Goal: Task Accomplishment & Management: Complete application form

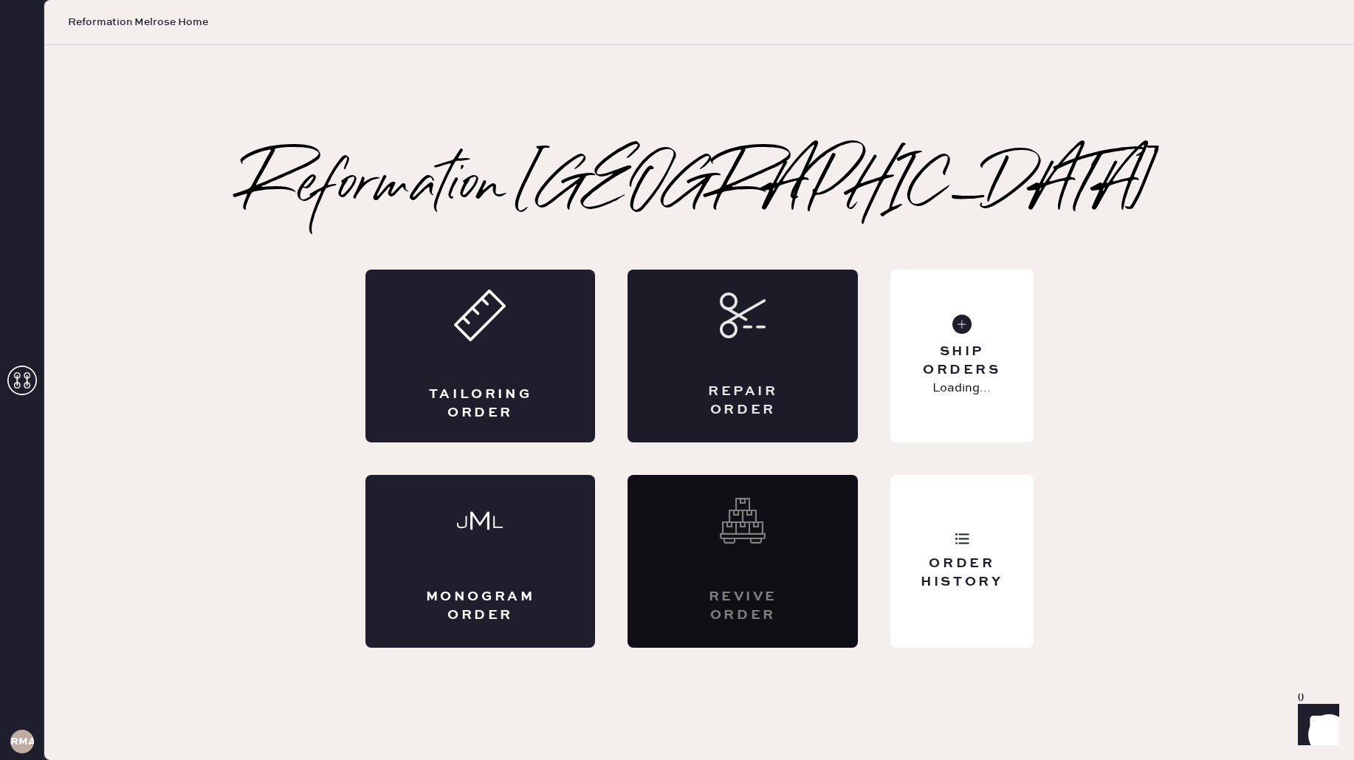
drag, startPoint x: 821, startPoint y: 455, endPoint x: 802, endPoint y: 428, distance: 32.8
click at [821, 455] on div "Tailoring Order Repair Order Monogram Order Revive order Order History Ship Ord…" at bounding box center [699, 458] width 668 height 378
click at [801, 417] on div "Repair Order" at bounding box center [742, 355] width 230 height 173
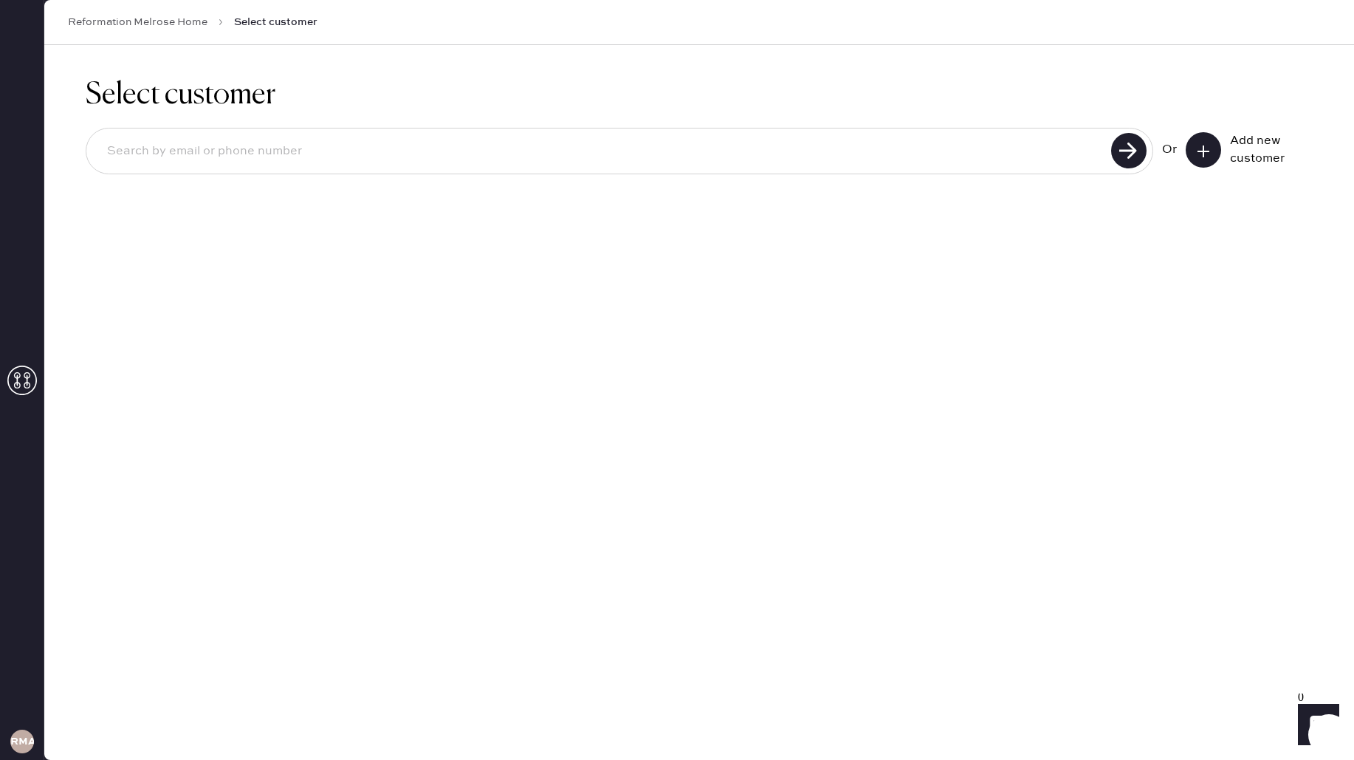
click at [727, 157] on input at bounding box center [600, 151] width 1011 height 34
click at [207, 156] on input "[EMAIL_ADDRESS][DOMAIN_NAME]" at bounding box center [600, 151] width 1011 height 34
click at [195, 151] on input "[EMAIL_ADDRESS][DOMAIN_NAME]" at bounding box center [600, 151] width 1011 height 34
type input "[EMAIL_ADDRESS][DOMAIN_NAME]"
drag, startPoint x: 1149, startPoint y: 151, endPoint x: 1108, endPoint y: 152, distance: 41.4
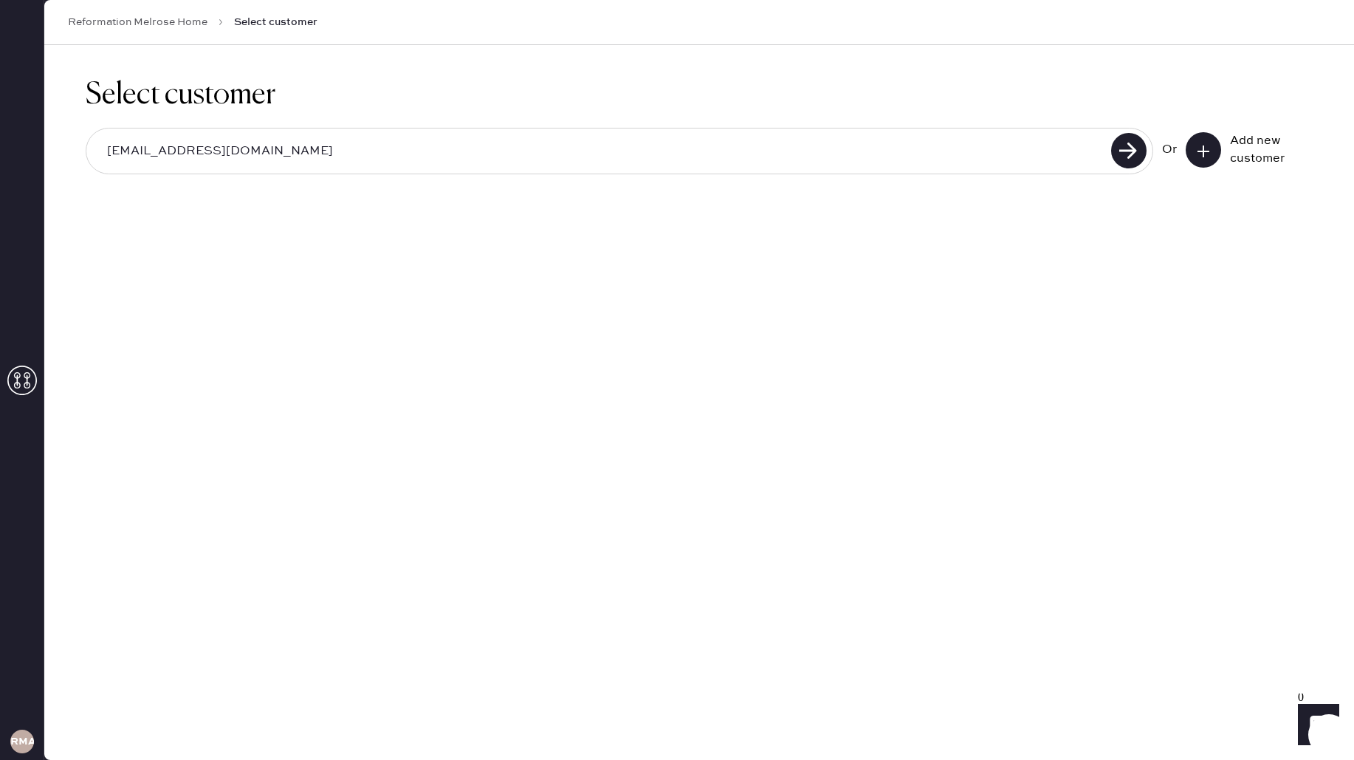
click at [1146, 152] on div "[EMAIL_ADDRESS][DOMAIN_NAME]" at bounding box center [619, 151] width 1067 height 47
click at [1108, 152] on div "[EMAIL_ADDRESS][DOMAIN_NAME]" at bounding box center [619, 151] width 1067 height 47
click at [1121, 148] on use at bounding box center [1128, 150] width 35 height 35
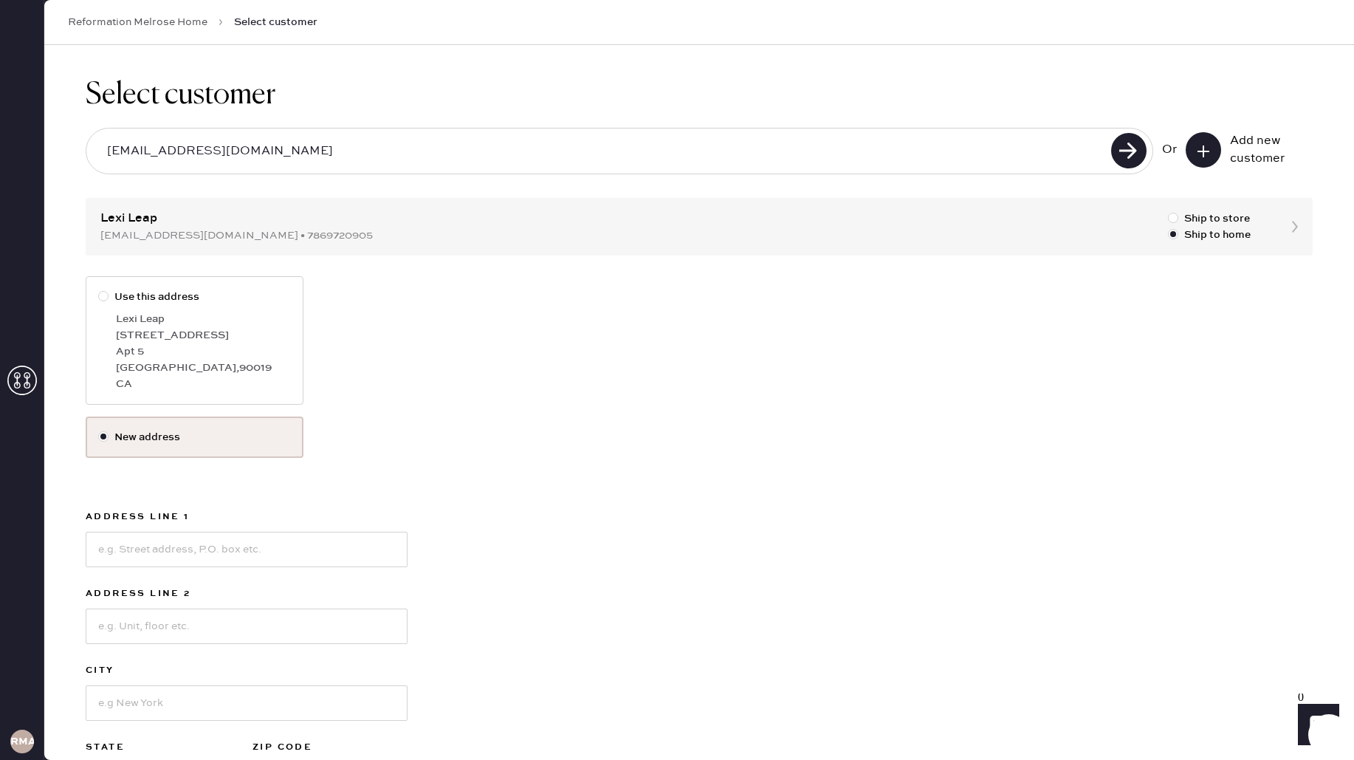
click at [269, 350] on div "Apt 5" at bounding box center [203, 351] width 175 height 16
click at [99, 289] on input "Use this address" at bounding box center [98, 289] width 1 height 1
radio input "true"
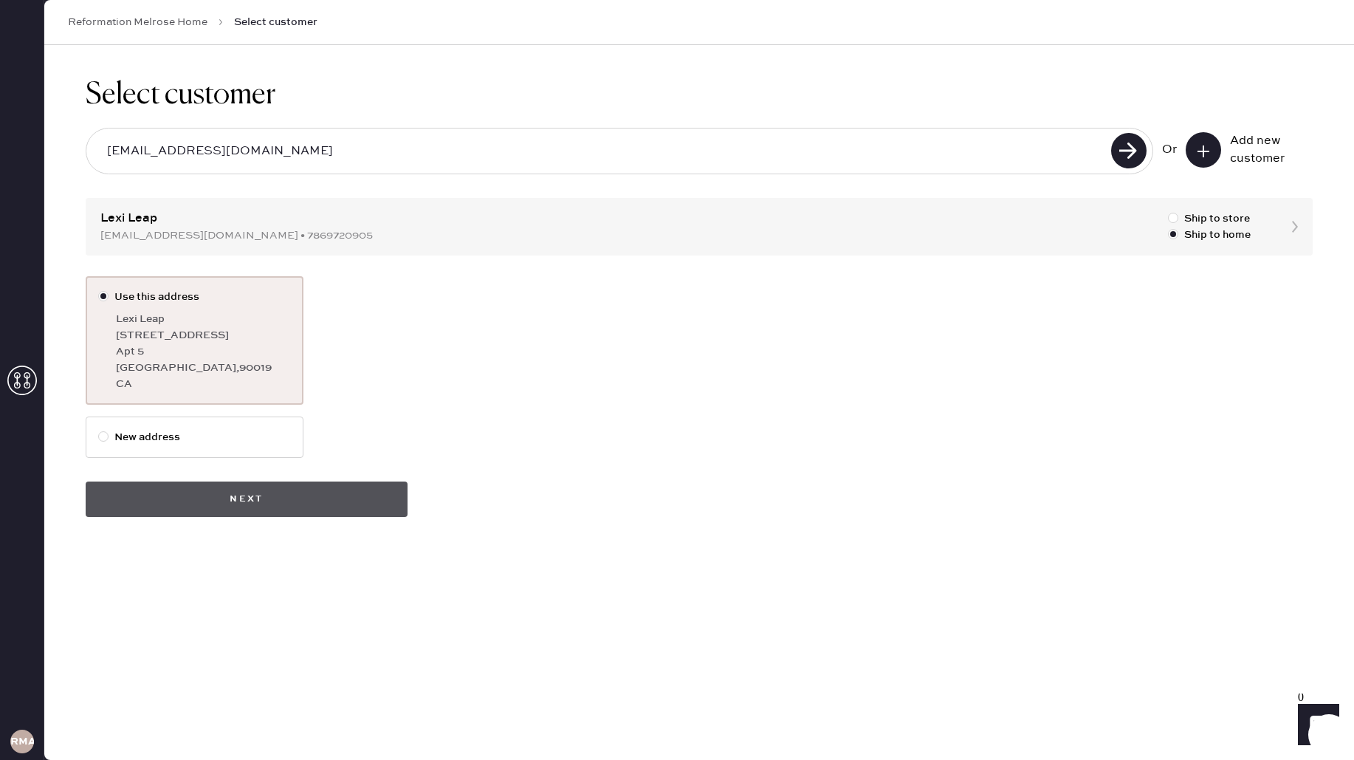
click at [292, 500] on button "Next" at bounding box center [247, 498] width 322 height 35
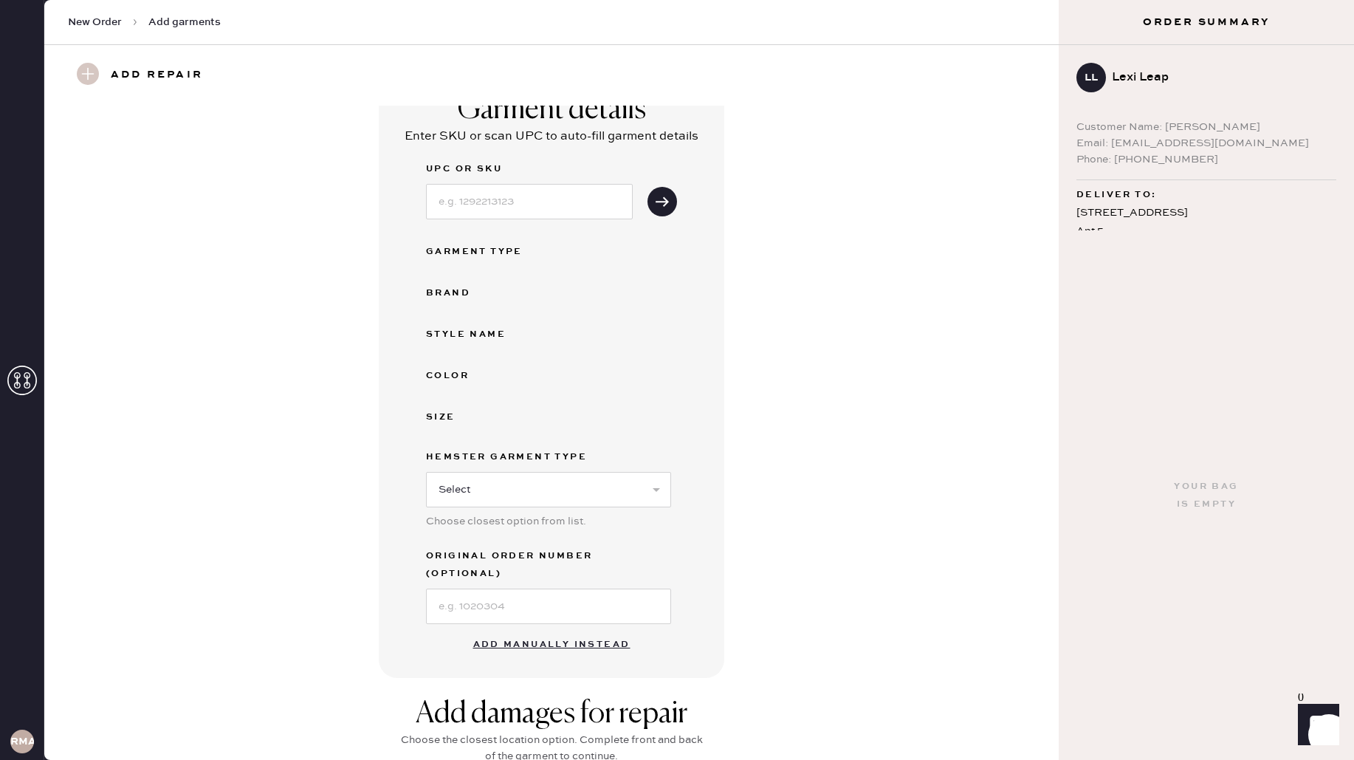
scroll to position [43, 0]
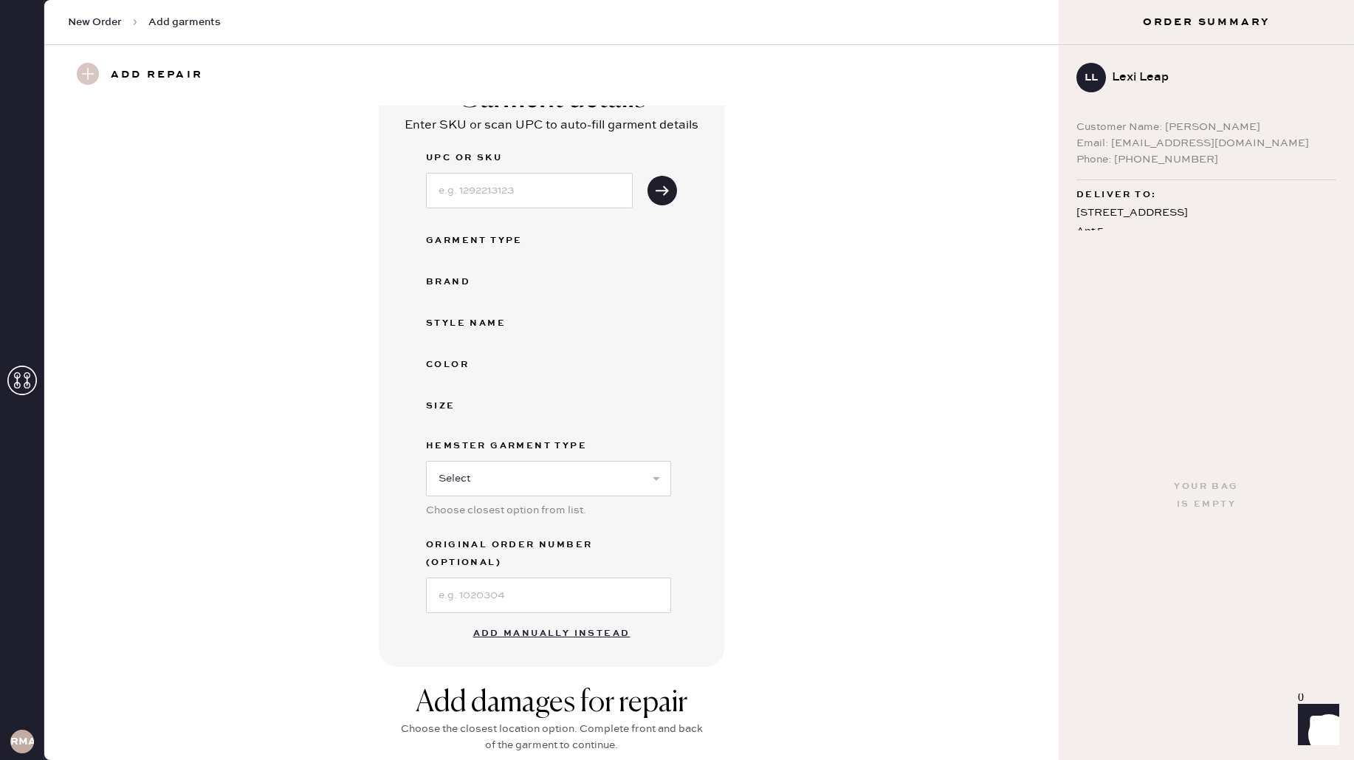
drag, startPoint x: 572, startPoint y: 613, endPoint x: 607, endPoint y: 614, distance: 34.7
click at [572, 619] on button "Add manually instead" at bounding box center [551, 634] width 175 height 30
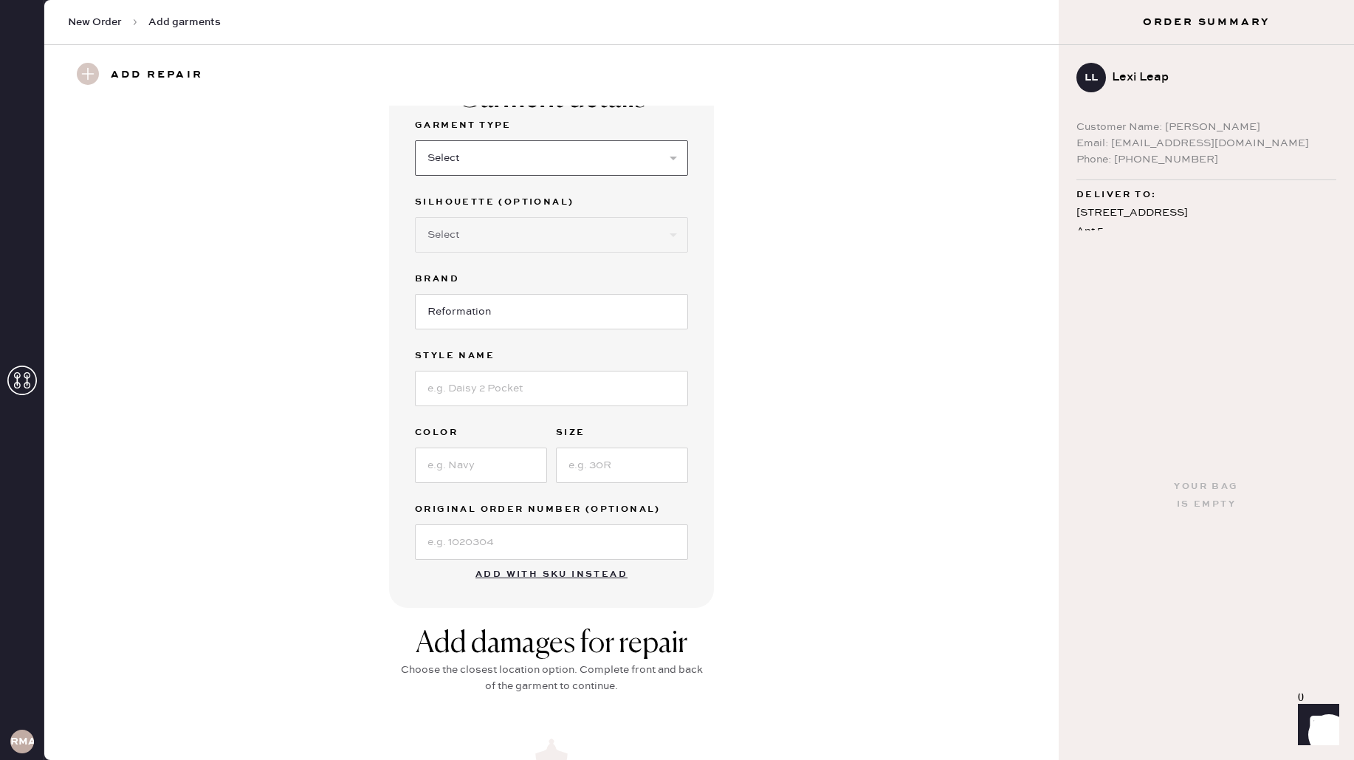
click at [494, 151] on select "Select Basic Skirt Jeans Leggings Pants Shorts Basic Sleeved Dress Basic Sleeve…" at bounding box center [551, 157] width 273 height 35
select select "4"
click at [537, 376] on input at bounding box center [551, 388] width 273 height 35
type input "Vida low Rise"
click at [520, 457] on input at bounding box center [481, 464] width 132 height 35
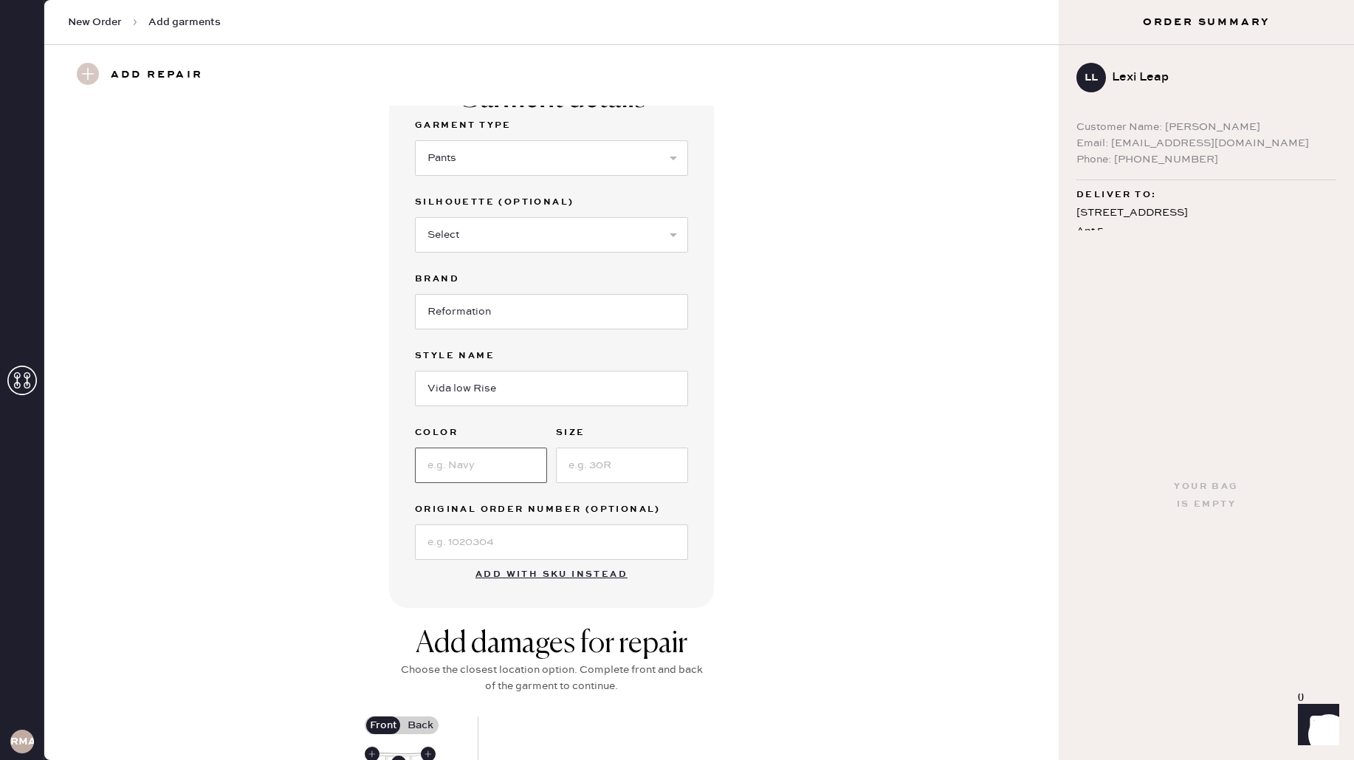
type input "N"
type input "Black"
click at [655, 463] on input at bounding box center [622, 464] width 132 height 35
type input "6"
click at [616, 543] on input at bounding box center [551, 541] width 273 height 35
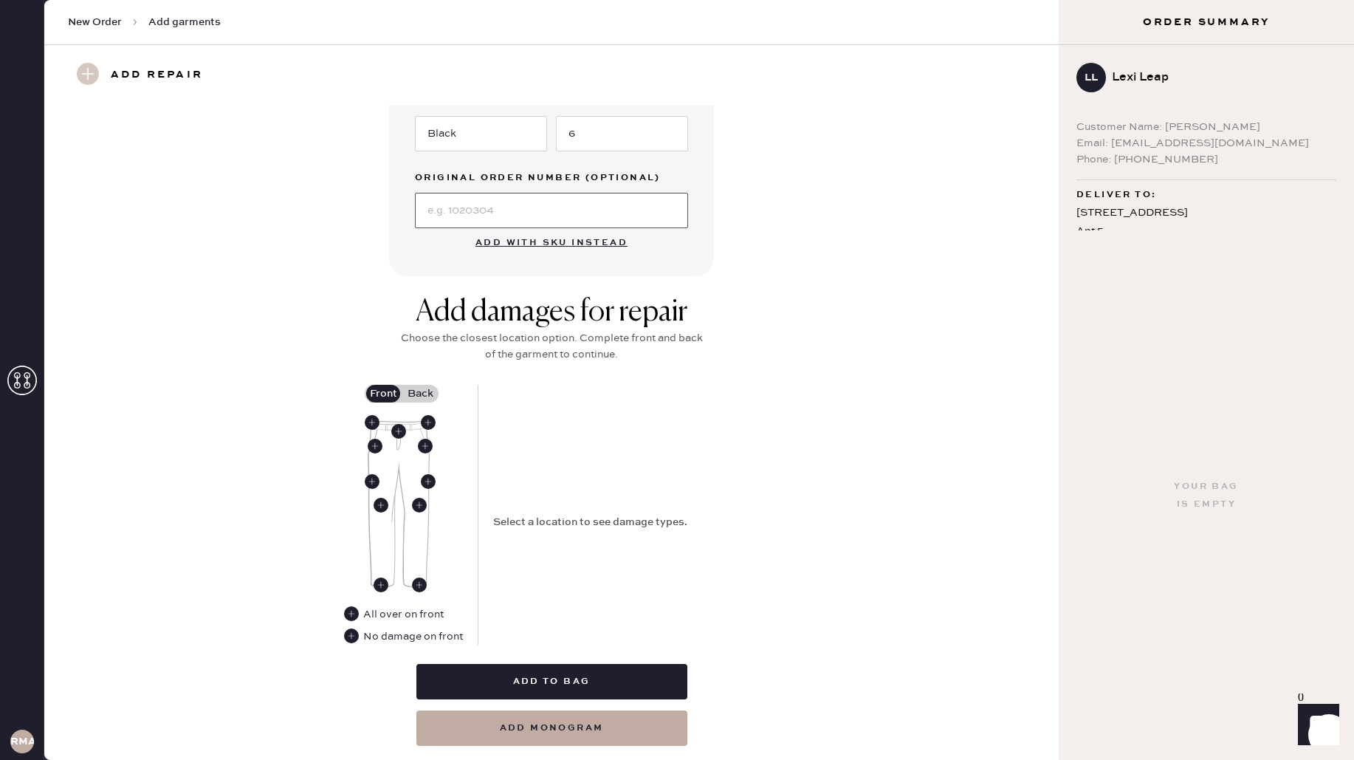
scroll to position [401, 0]
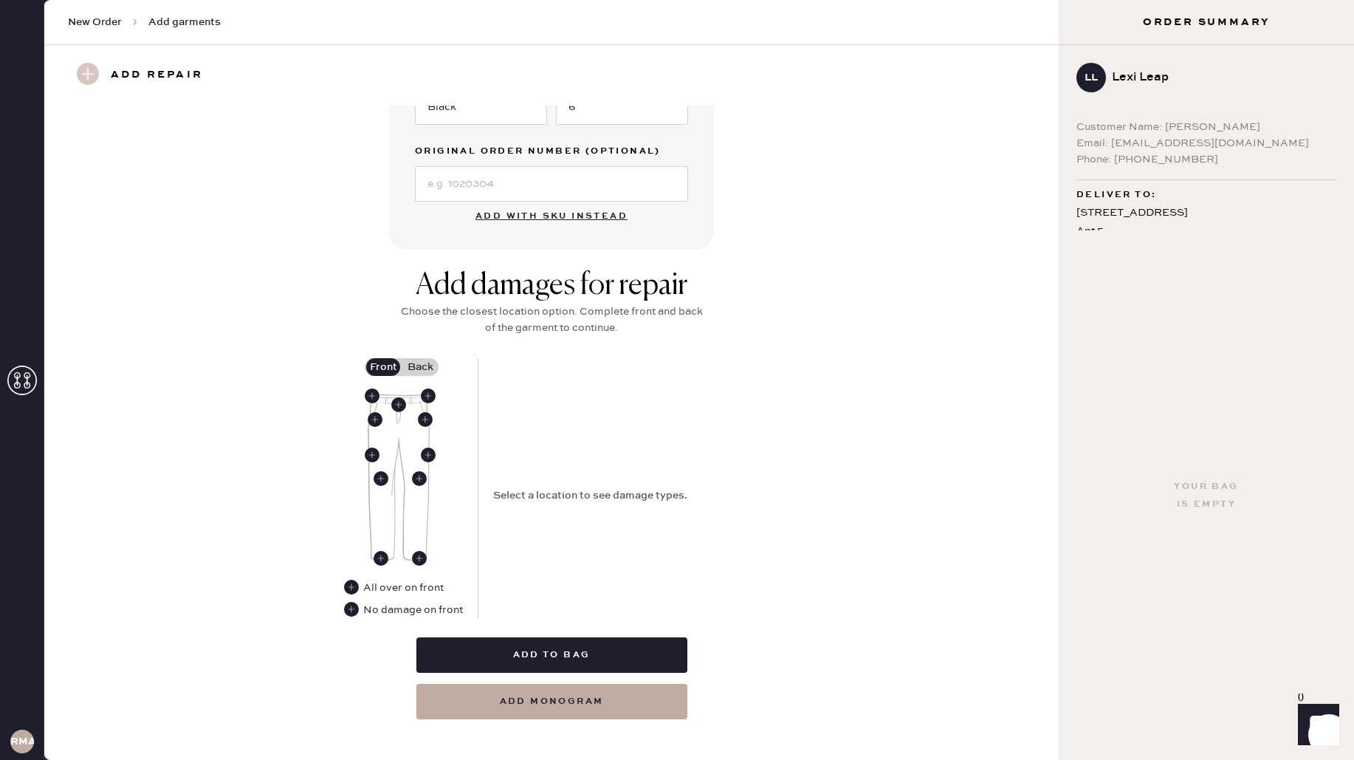
click at [410, 552] on img at bounding box center [399, 477] width 62 height 167
click at [418, 555] on use at bounding box center [419, 558] width 15 height 15
click at [624, 501] on select "Select Broken / Ripped Hem Broken Beads Broken Belt Loop Broken Button Broken E…" at bounding box center [626, 496] width 266 height 35
select select "1706"
select select
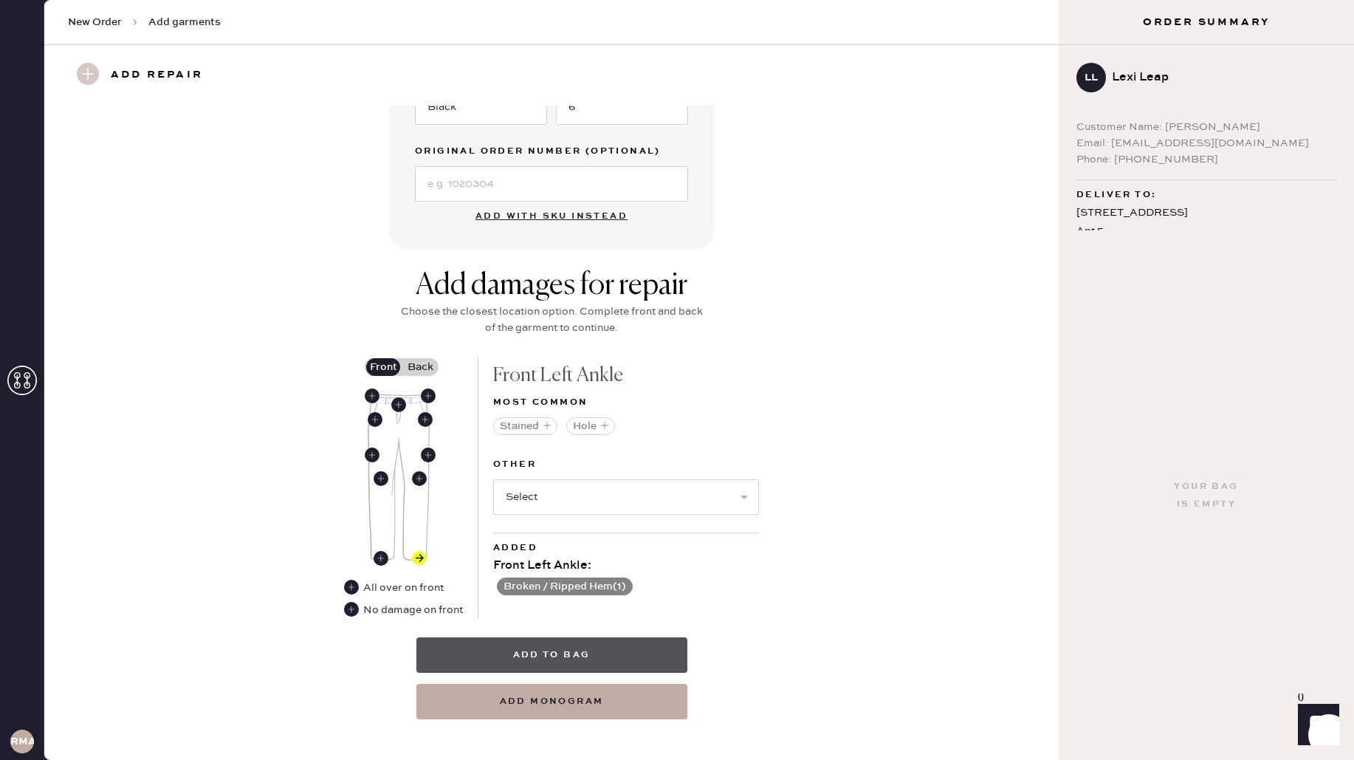
click at [539, 660] on button "Add to bag" at bounding box center [551, 654] width 271 height 35
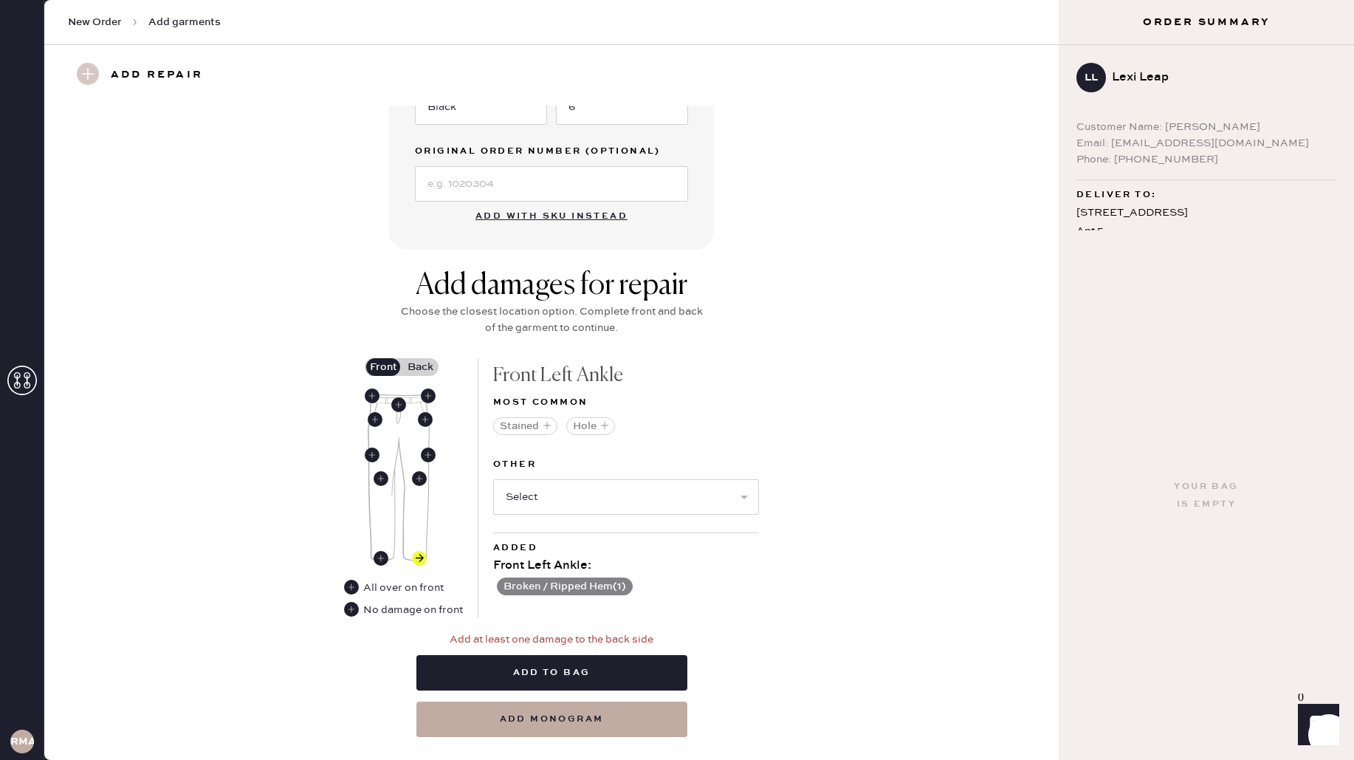
click at [422, 370] on label "Back" at bounding box center [420, 367] width 37 height 18
click at [420, 367] on input "Back" at bounding box center [420, 367] width 0 height 0
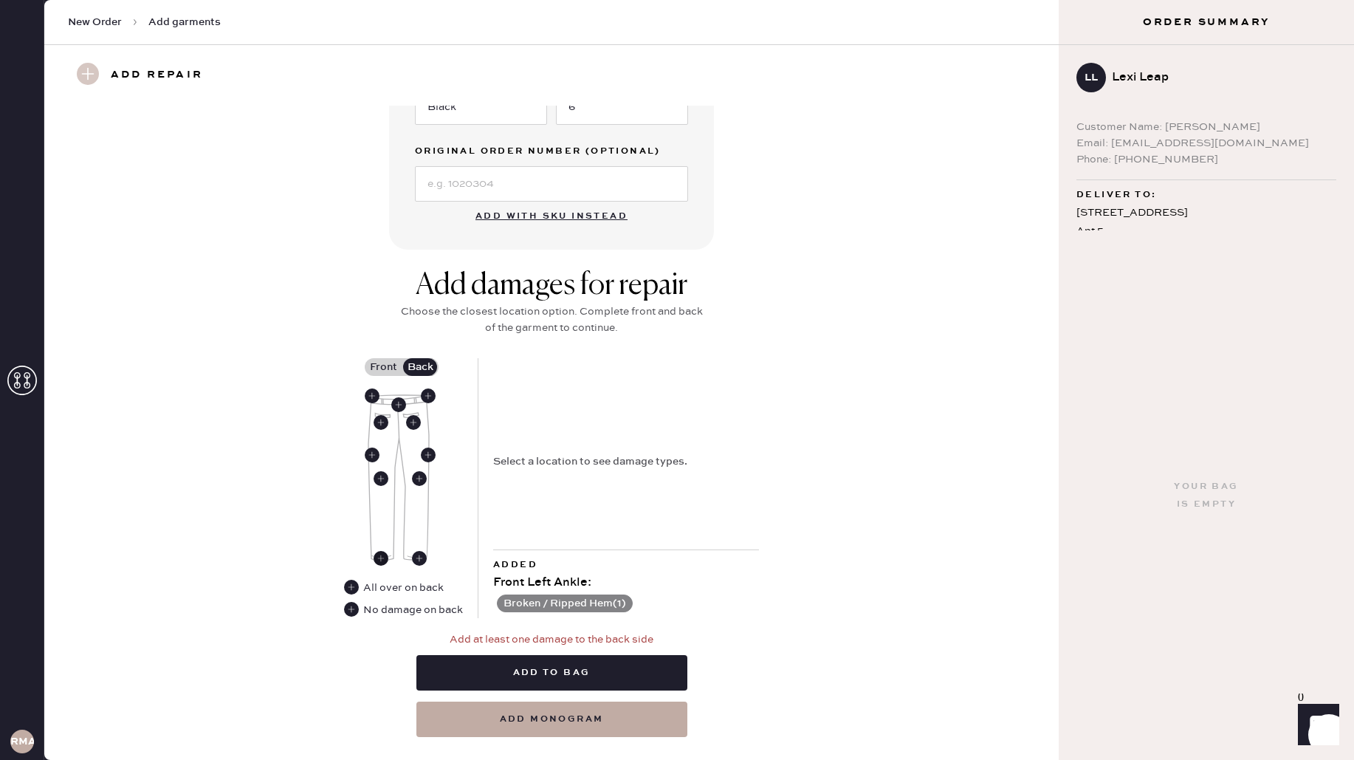
click at [386, 557] on use at bounding box center [381, 558] width 15 height 15
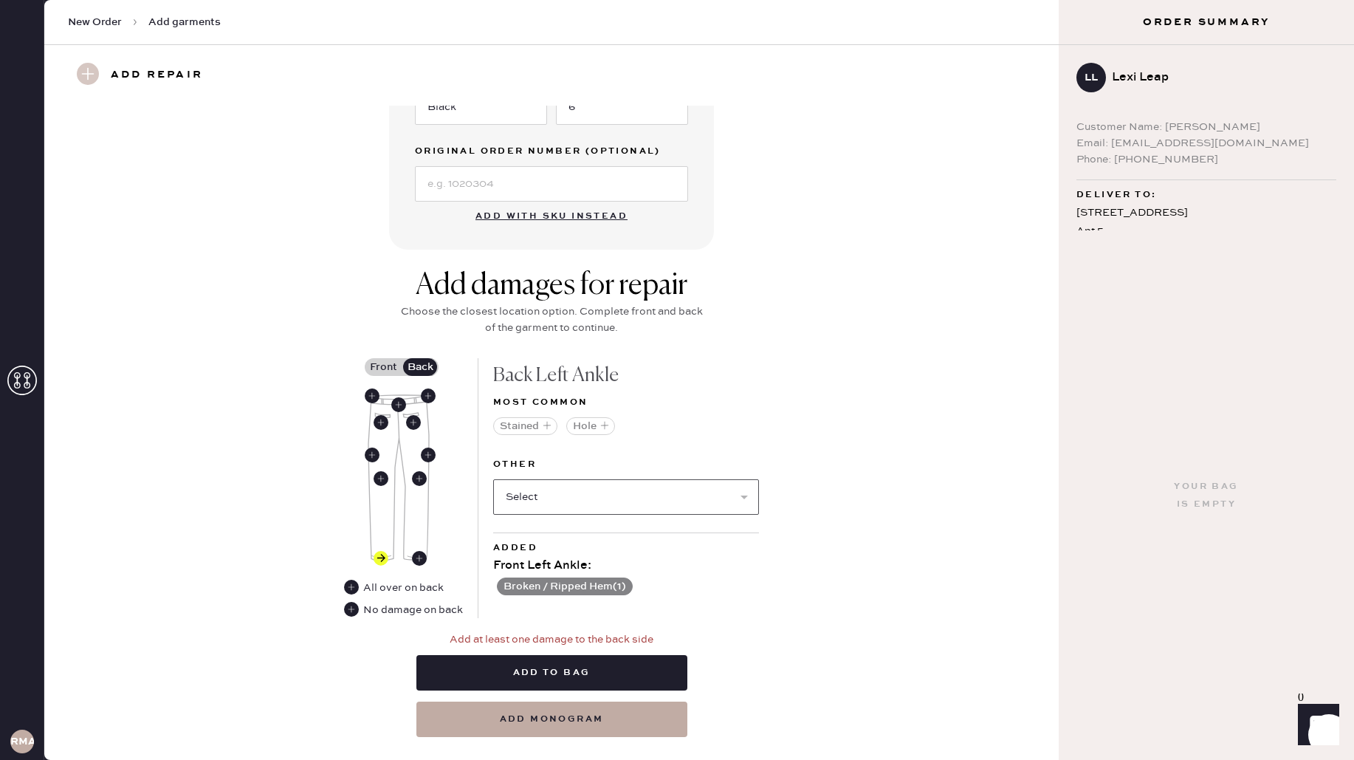
click at [686, 500] on select "Select Broken / Ripped Hem Broken Beads Broken Belt Loop Broken Button Broken E…" at bounding box center [626, 496] width 266 height 35
click at [619, 496] on select "Select Broken / Ripped Hem Broken Beads Broken Belt Loop Broken Button Broken E…" at bounding box center [626, 496] width 266 height 35
select select "1706"
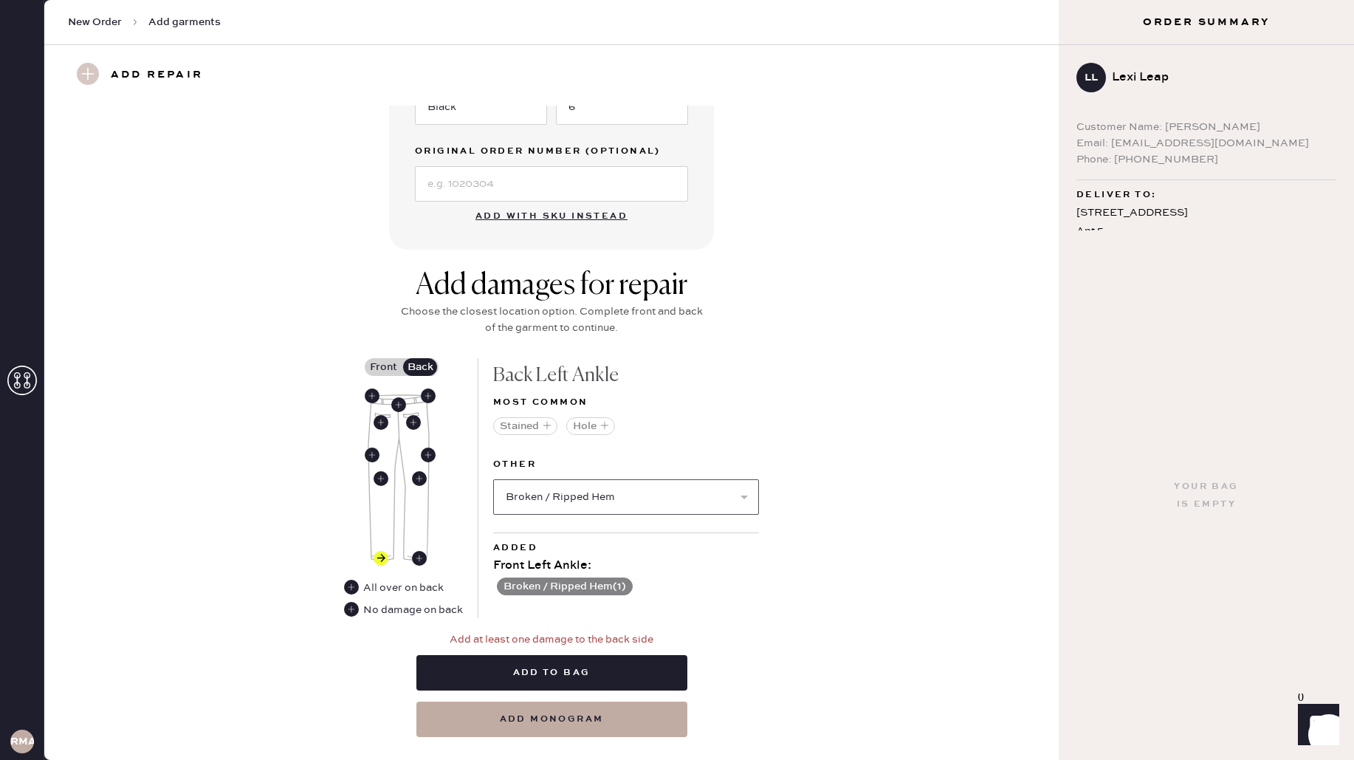
select select
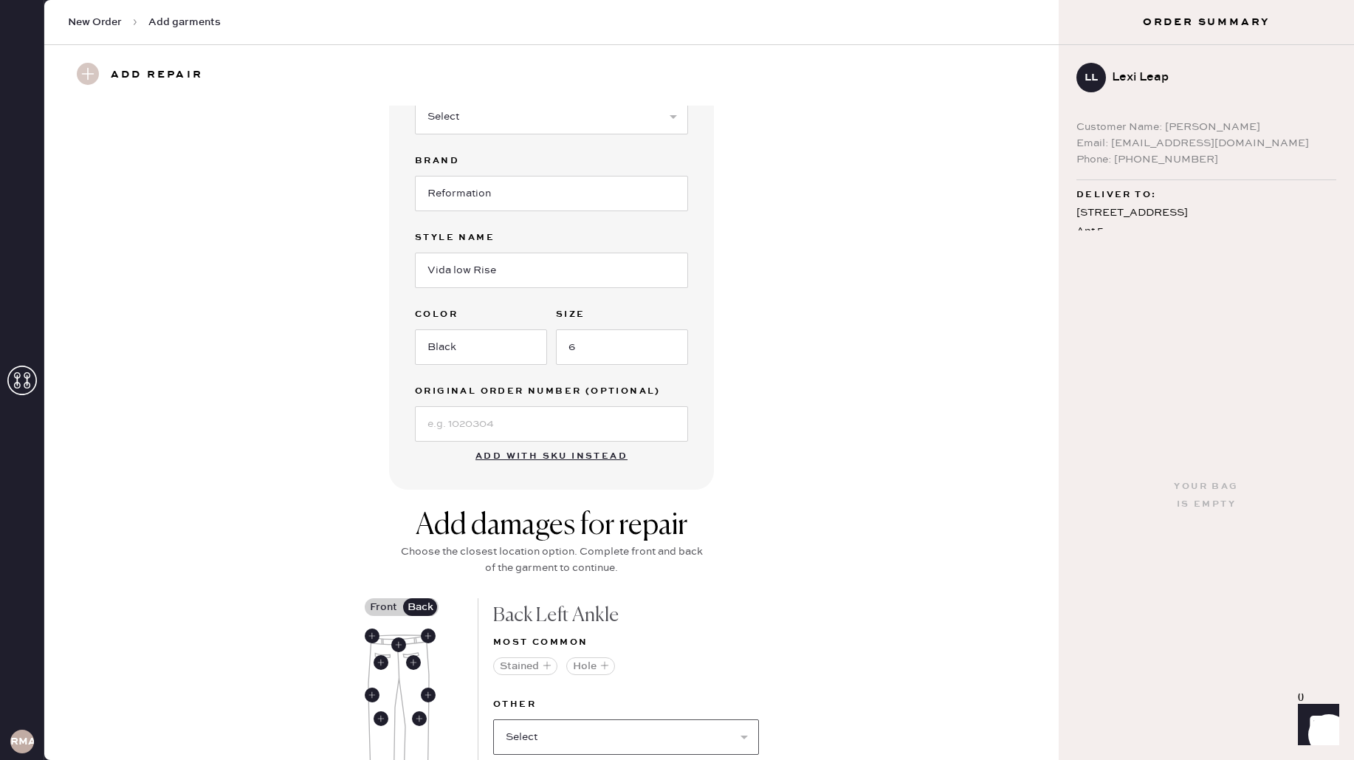
scroll to position [458, 0]
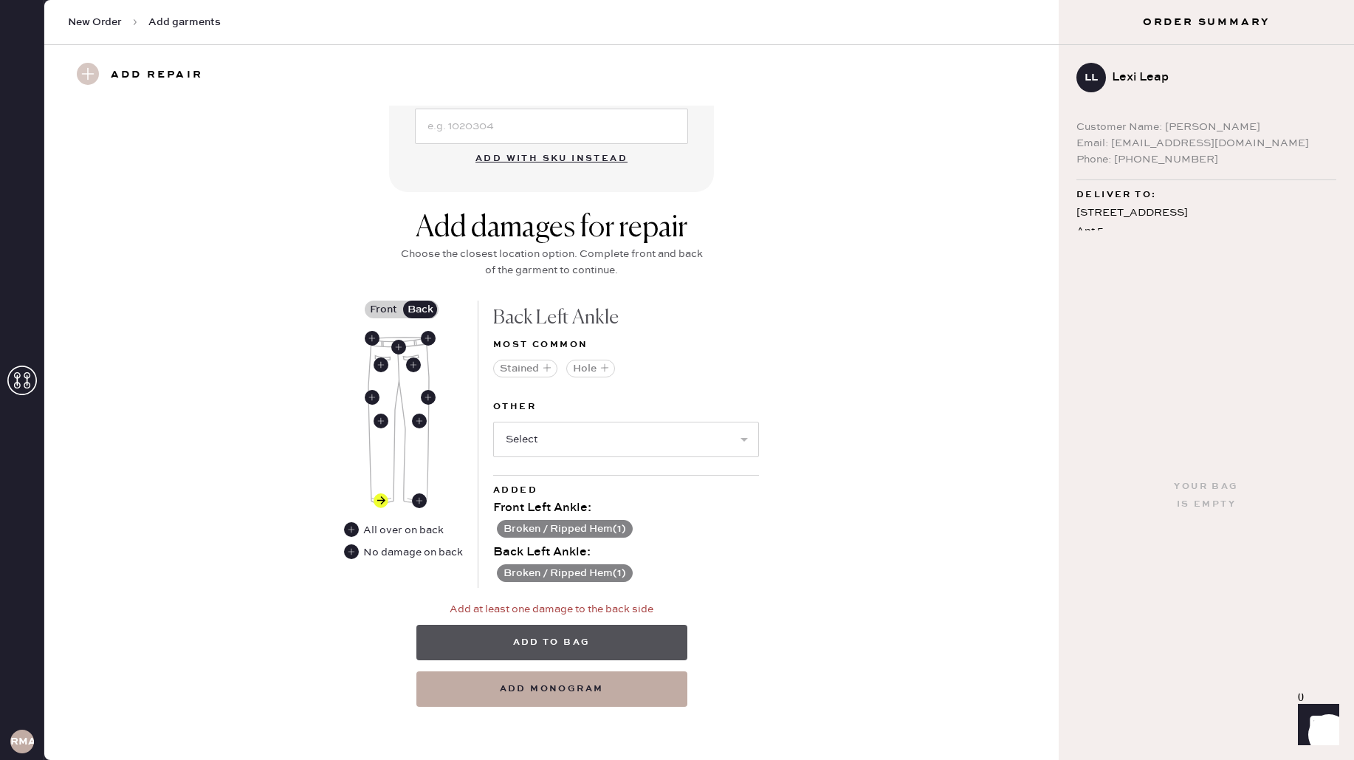
click at [577, 637] on button "Add to bag" at bounding box center [551, 642] width 271 height 35
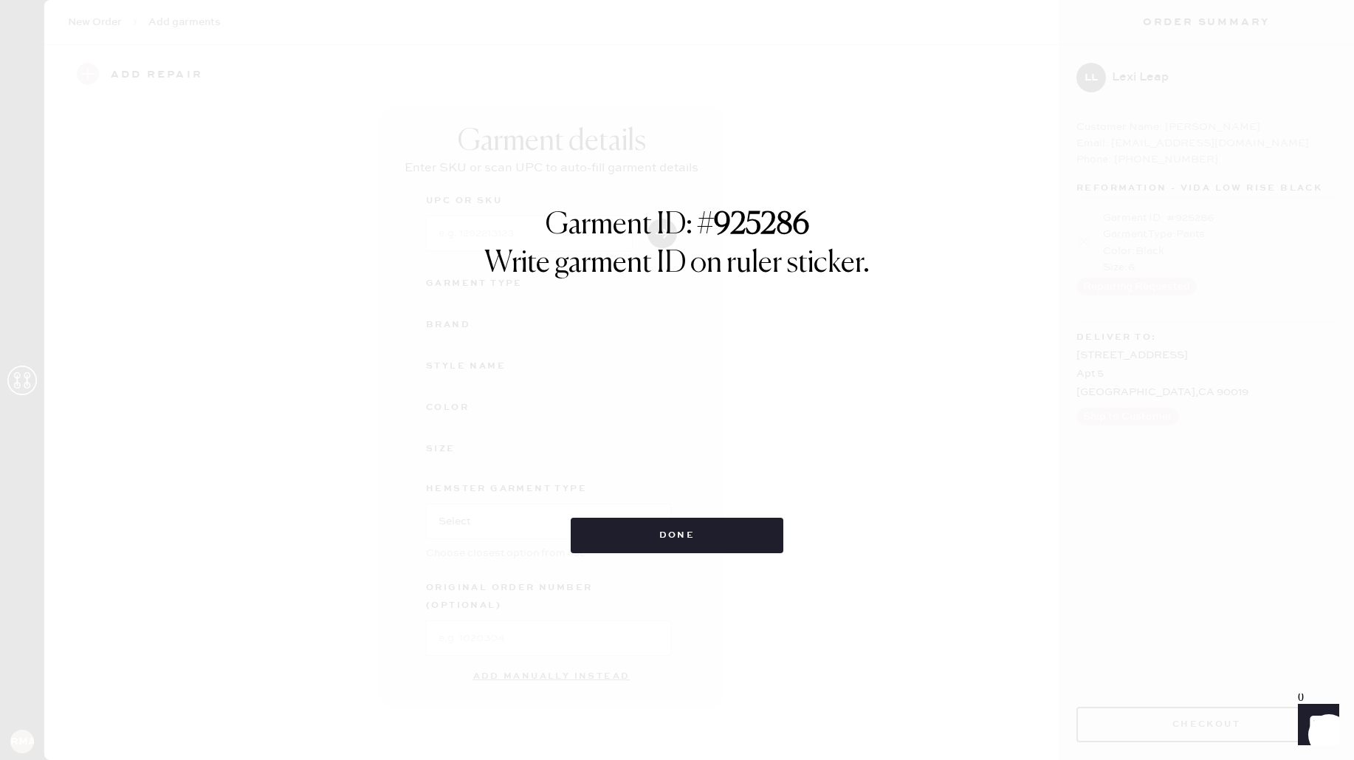
scroll to position [0, 0]
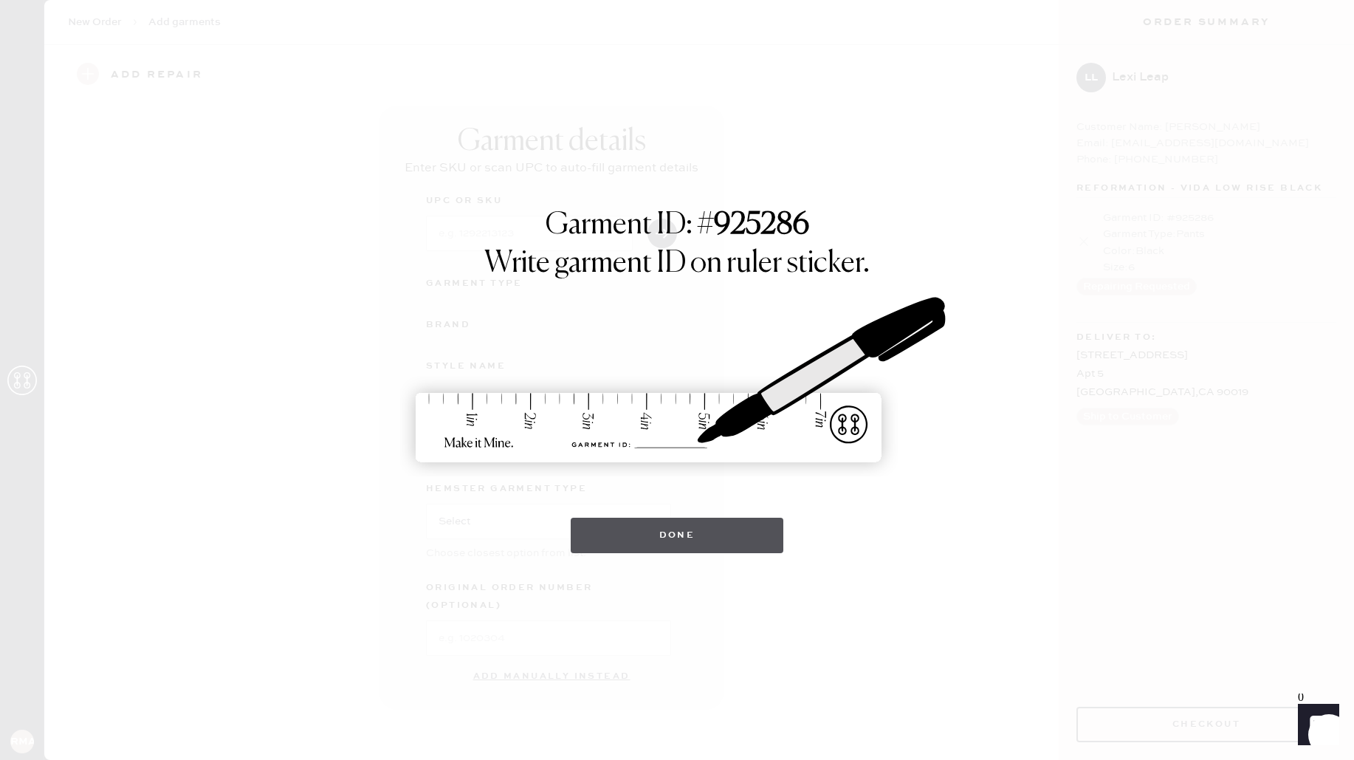
click at [673, 537] on button "Done" at bounding box center [677, 534] width 213 height 35
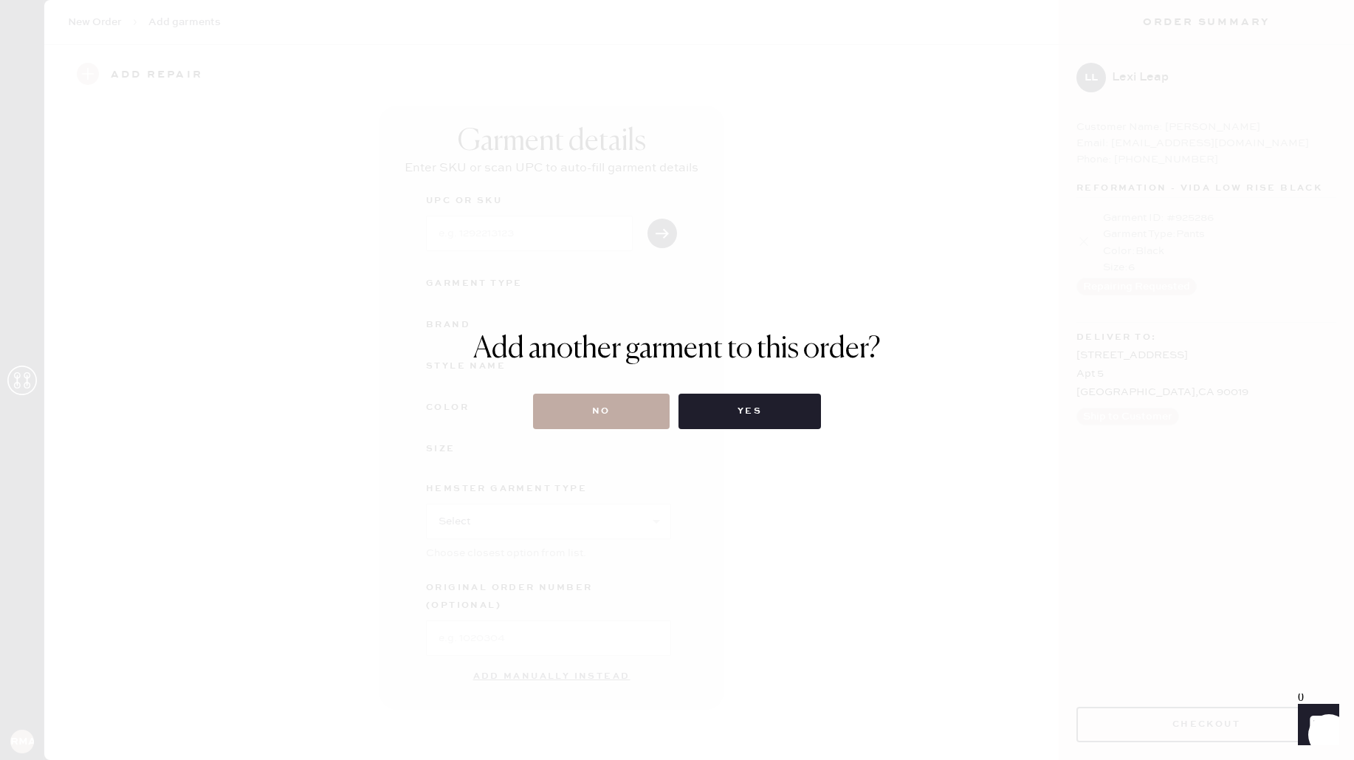
click at [633, 419] on button "No" at bounding box center [601, 410] width 137 height 35
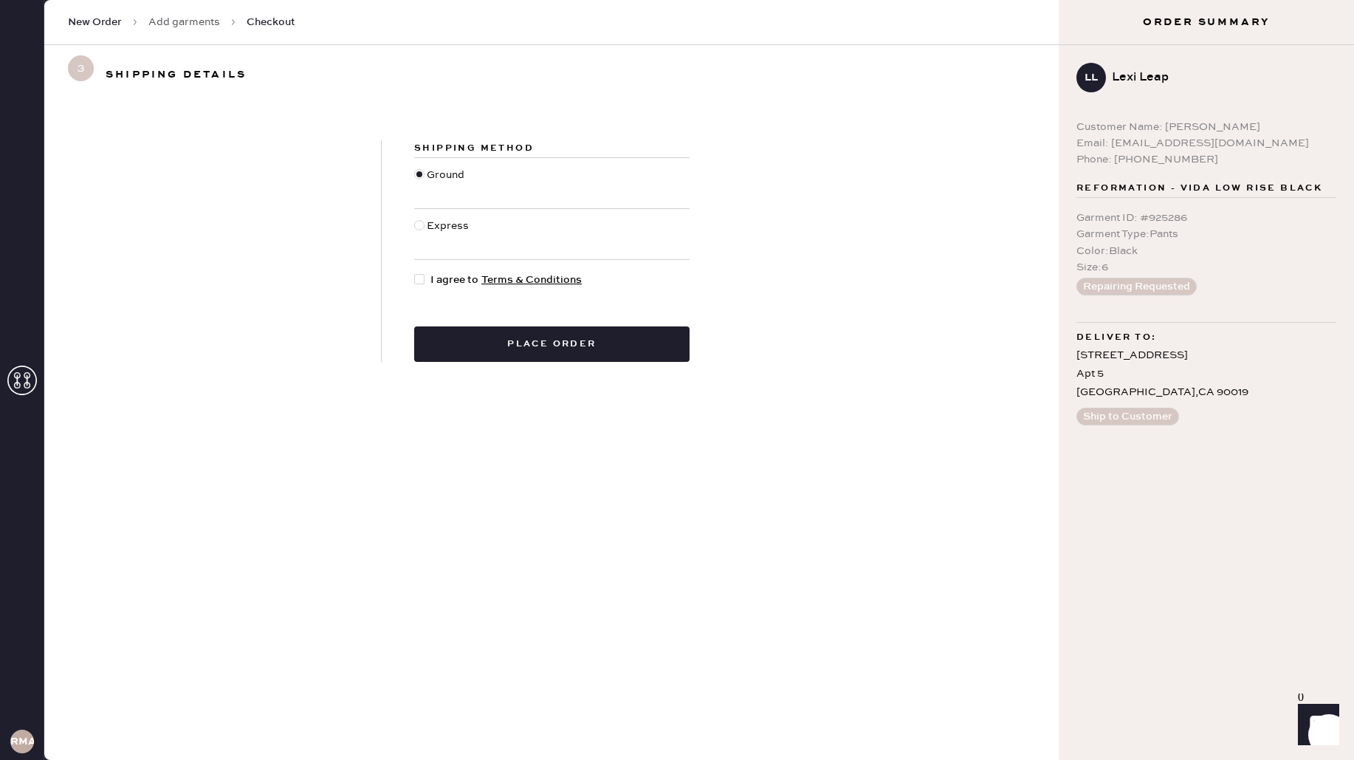
click at [422, 279] on div at bounding box center [419, 279] width 10 height 10
click at [415, 272] on input "I agree to Terms & Conditions" at bounding box center [414, 272] width 1 height 1
checkbox input "true"
click at [452, 343] on button "Place order" at bounding box center [551, 343] width 275 height 35
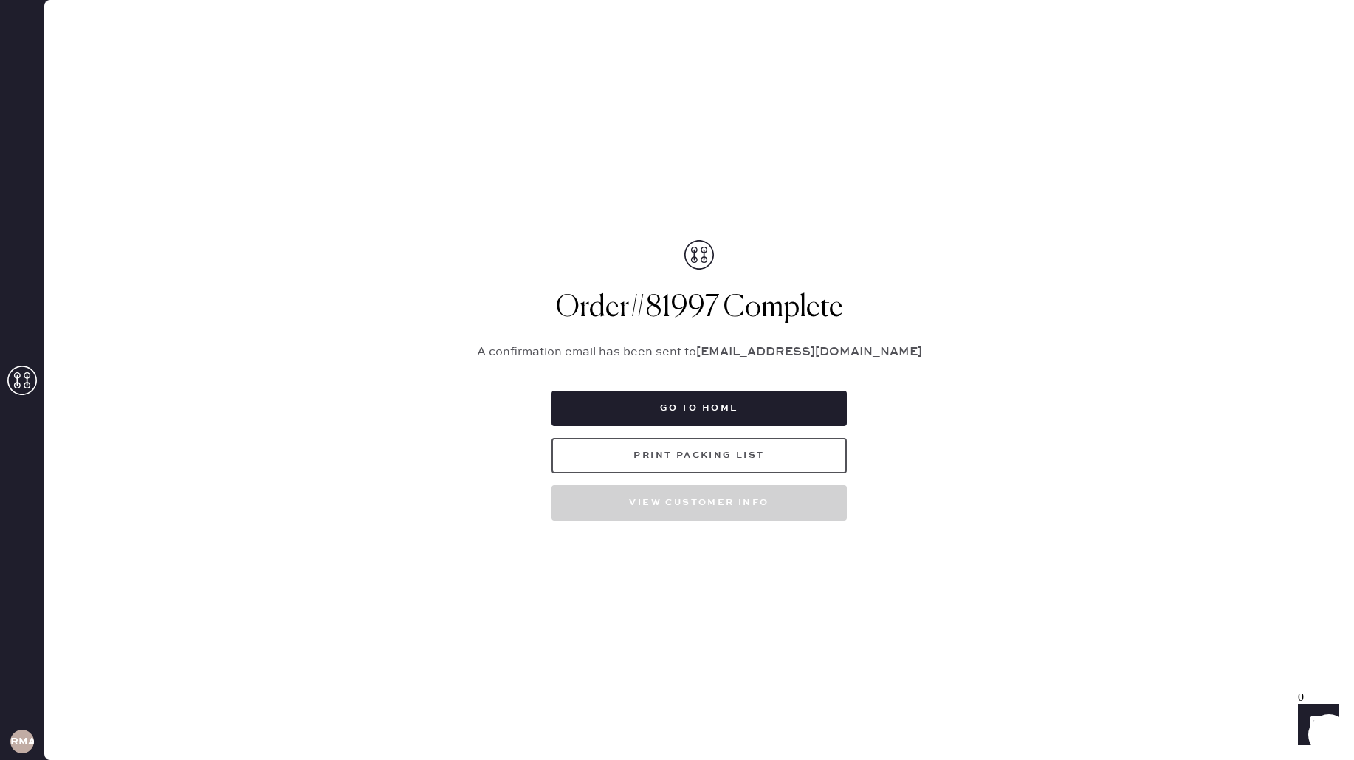
click at [715, 452] on button "Print Packing List" at bounding box center [698, 455] width 295 height 35
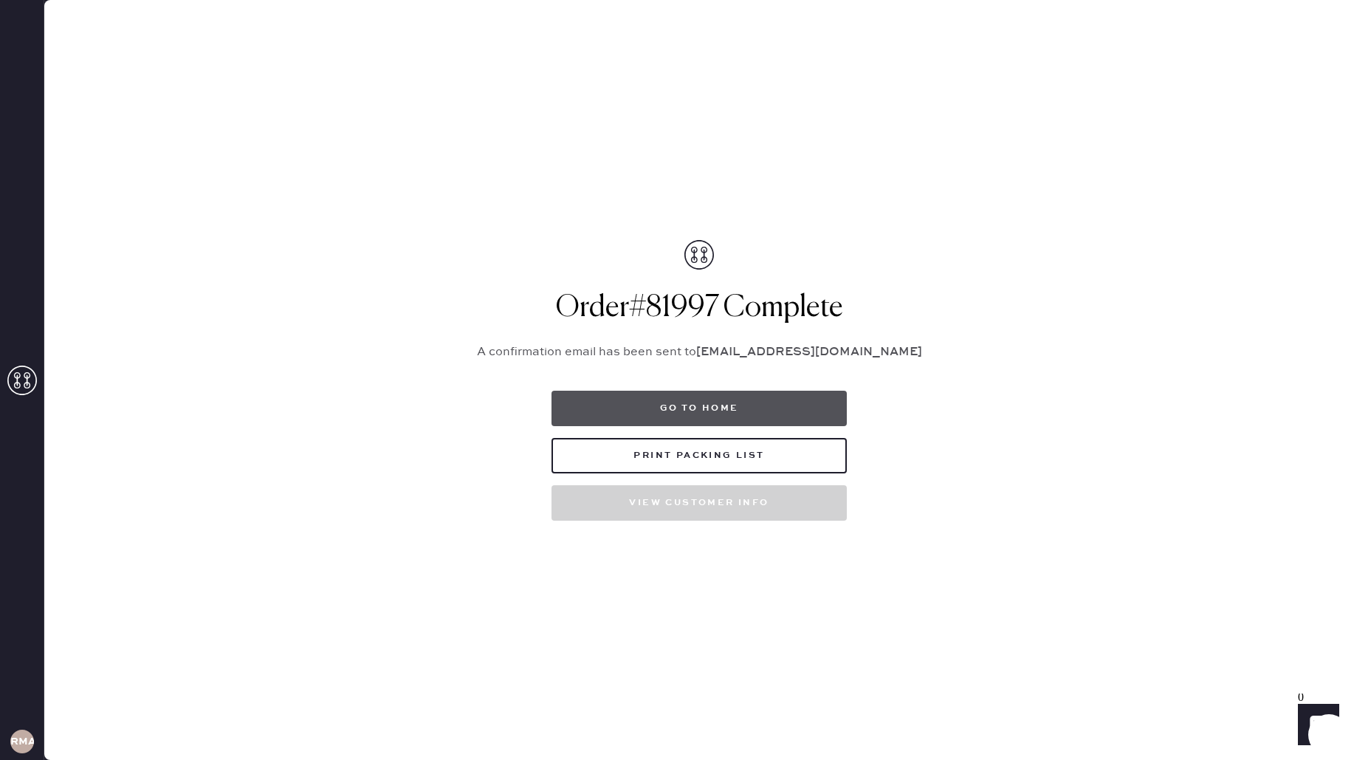
click at [729, 414] on button "Go to home" at bounding box center [698, 408] width 295 height 35
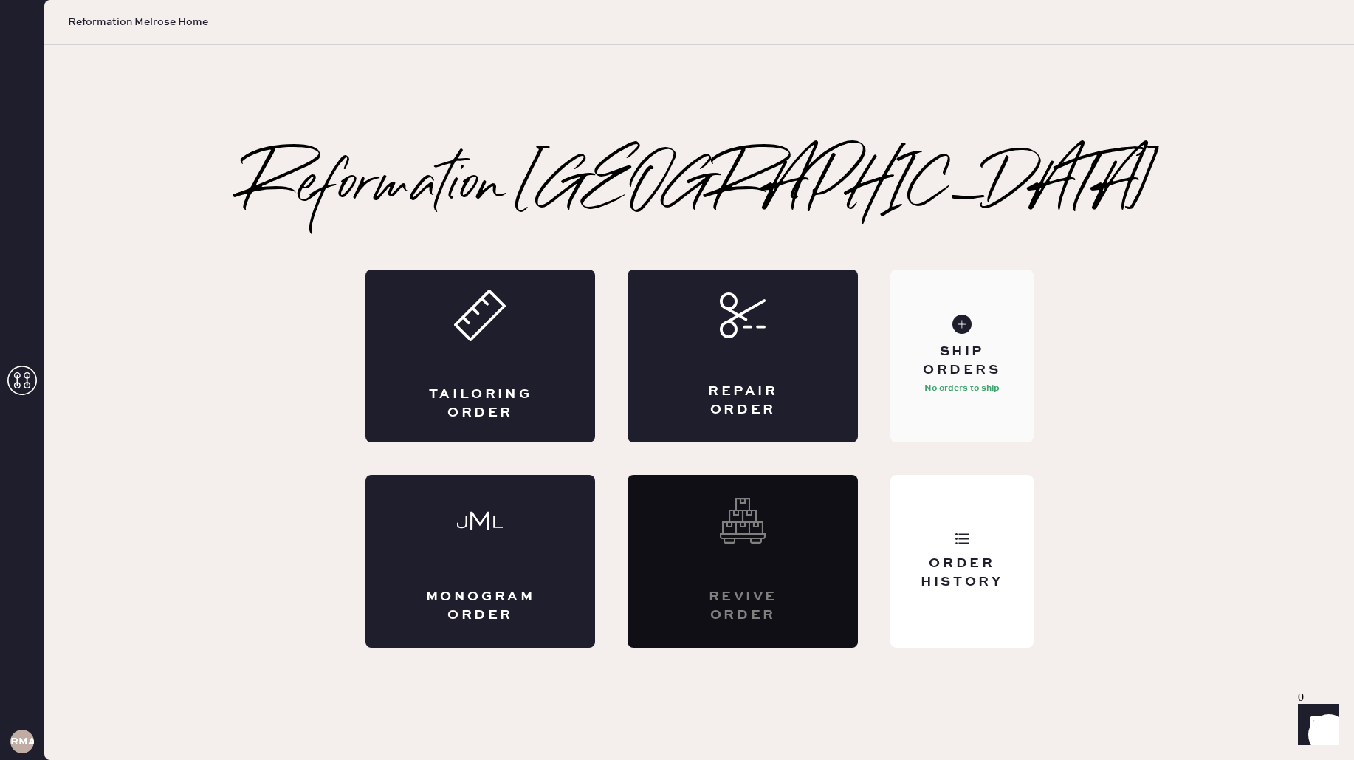
click at [970, 381] on p "No orders to ship" at bounding box center [961, 388] width 75 height 18
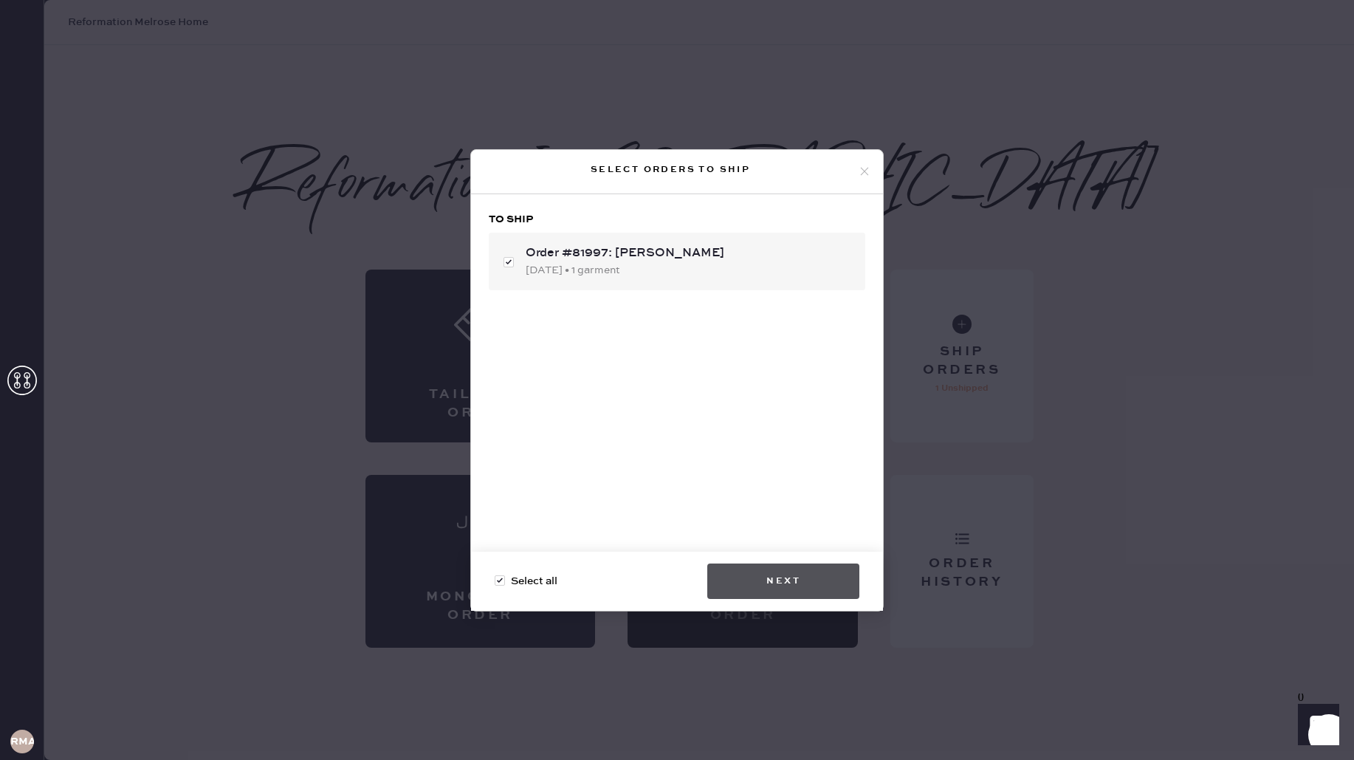
click at [847, 590] on button "Next" at bounding box center [783, 580] width 152 height 35
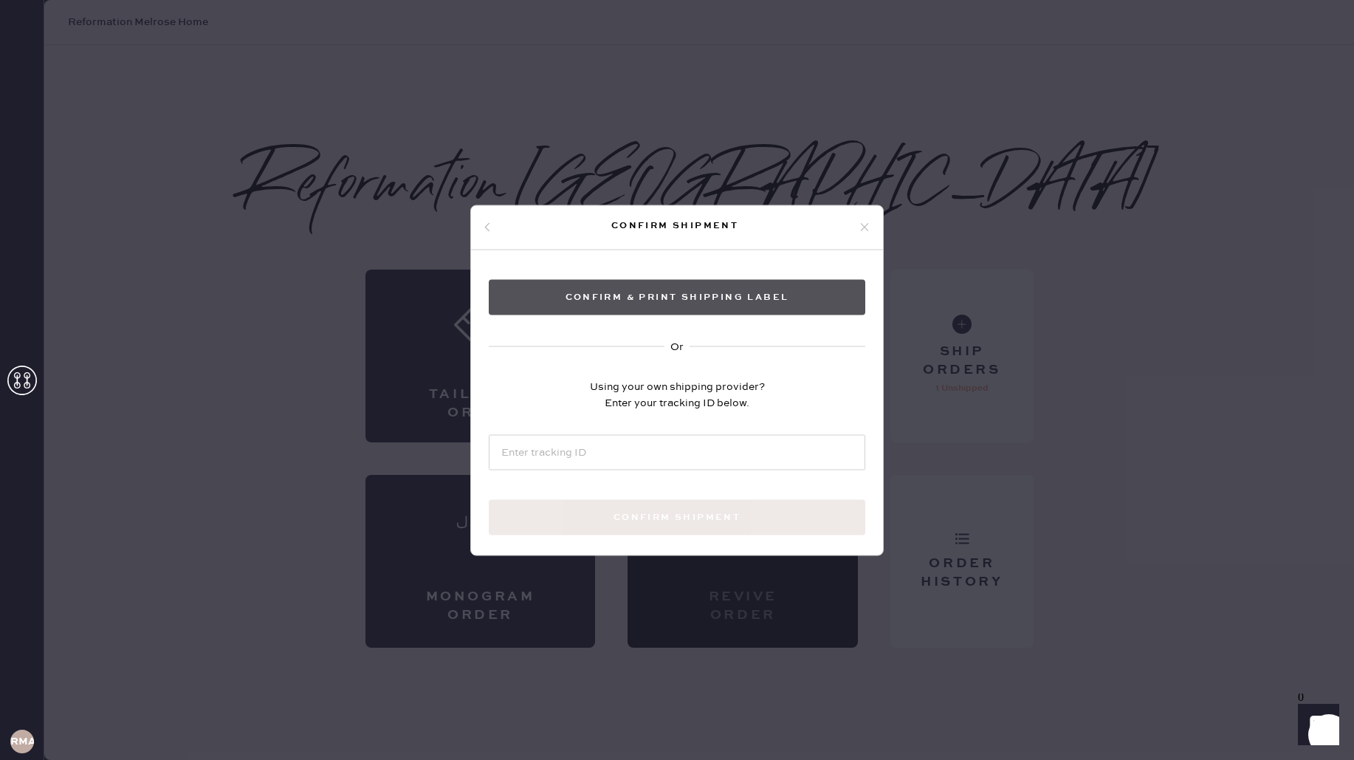
click at [710, 291] on button "Confirm & Print shipping label" at bounding box center [677, 296] width 376 height 35
